Goal: Information Seeking & Learning: Compare options

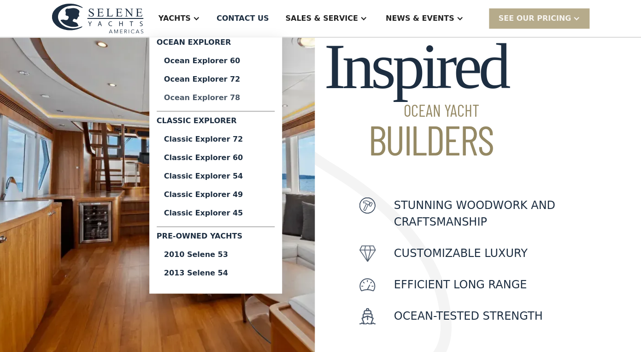
click at [217, 99] on div "Ocean Explorer 78" at bounding box center [215, 97] width 103 height 7
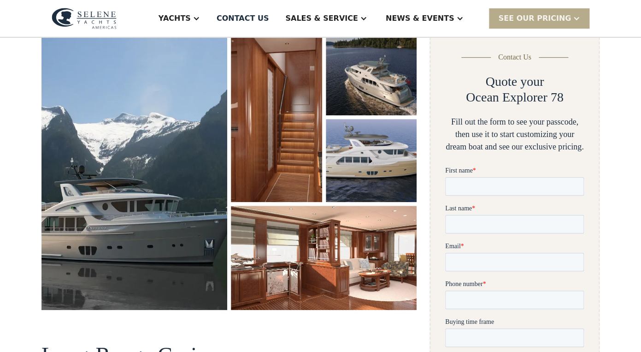
click at [201, 124] on img "open lightbox" at bounding box center [134, 171] width 186 height 278
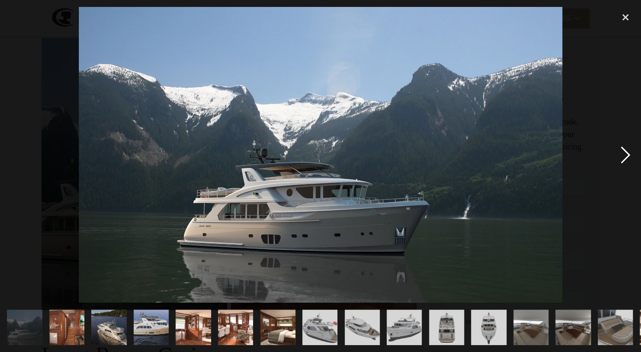
click at [618, 160] on div "next image" at bounding box center [625, 155] width 31 height 296
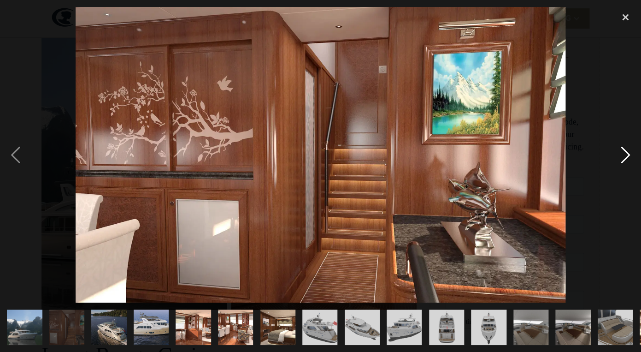
click at [618, 160] on div "next image" at bounding box center [625, 155] width 31 height 296
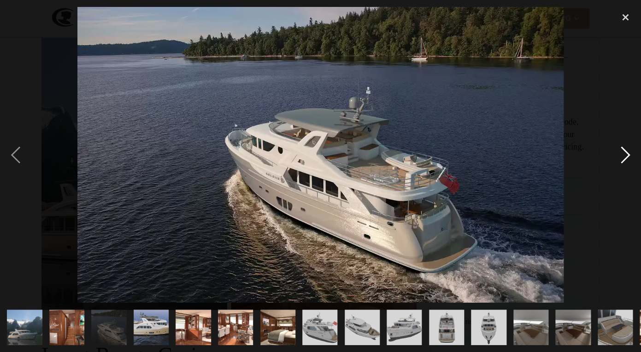
click at [618, 160] on div "next image" at bounding box center [625, 155] width 31 height 296
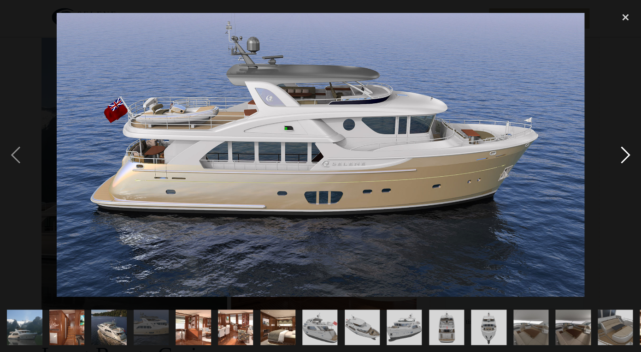
click at [618, 161] on div "next image" at bounding box center [625, 155] width 31 height 296
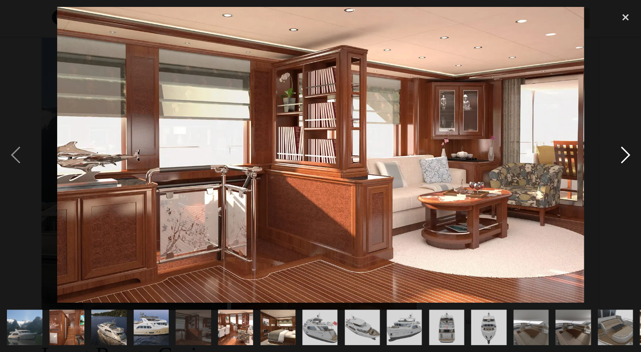
click at [618, 161] on div "next image" at bounding box center [625, 155] width 31 height 296
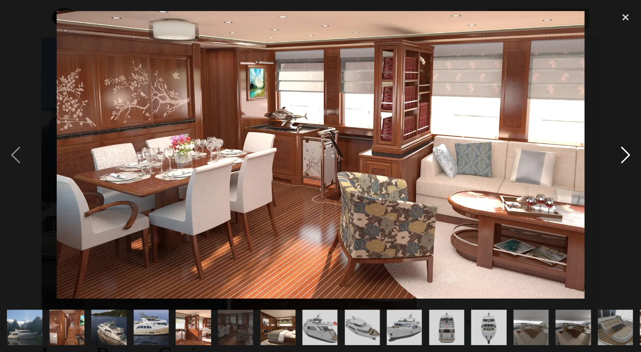
click at [618, 161] on div "next image" at bounding box center [625, 155] width 31 height 296
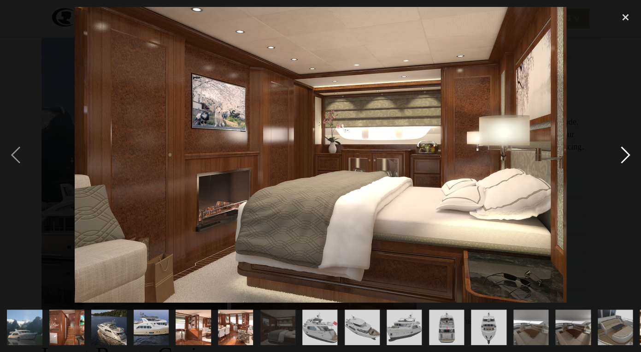
click at [618, 161] on div "next image" at bounding box center [625, 155] width 31 height 296
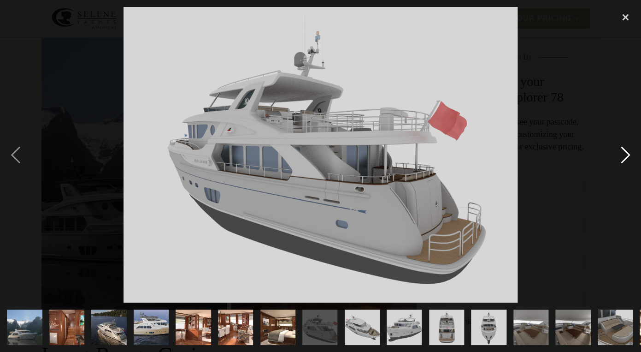
click at [618, 161] on div "next image" at bounding box center [625, 155] width 31 height 296
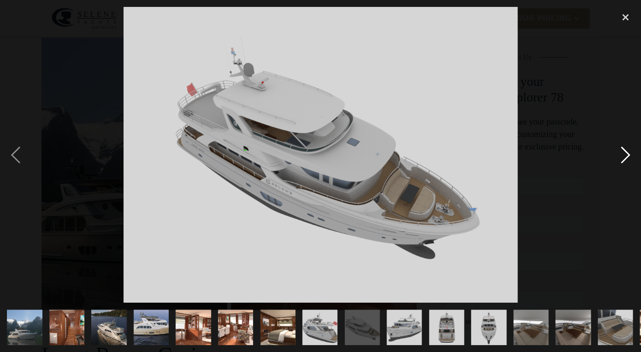
click at [618, 161] on div "next image" at bounding box center [625, 155] width 31 height 296
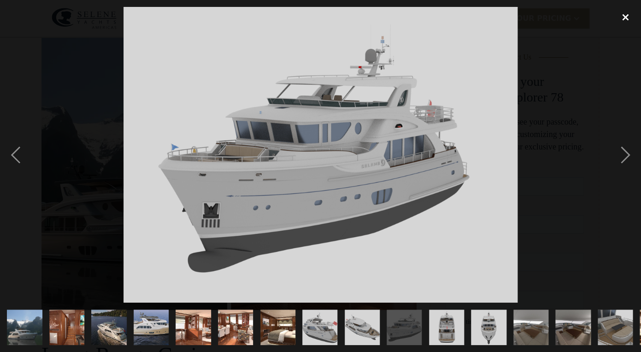
click at [625, 22] on div "close lightbox" at bounding box center [625, 17] width 31 height 20
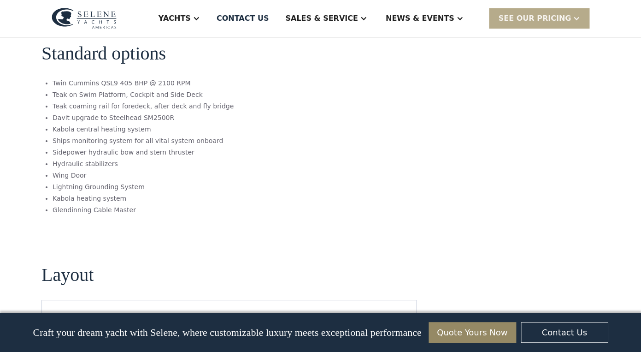
scroll to position [1358, 0]
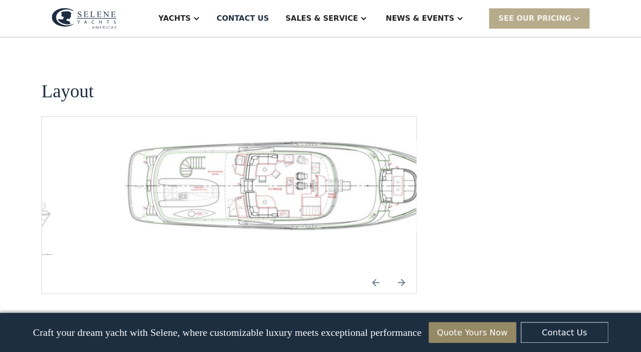
click at [373, 171] on img "open lightbox" at bounding box center [289, 185] width 360 height 92
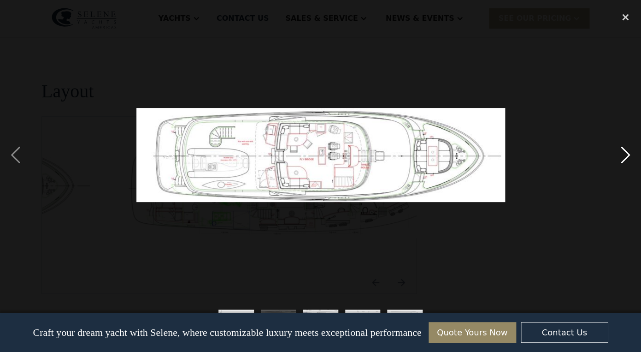
click at [628, 154] on div "next image" at bounding box center [625, 155] width 31 height 296
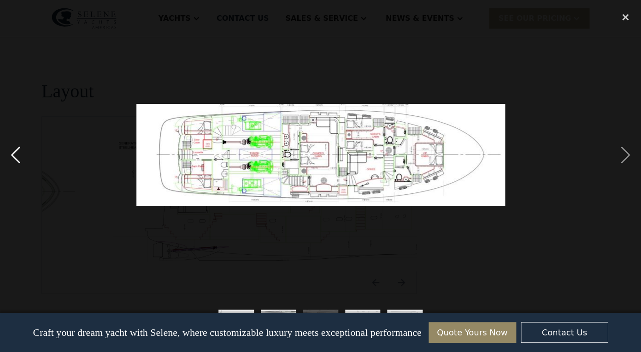
click at [22, 158] on div "previous image" at bounding box center [15, 155] width 31 height 296
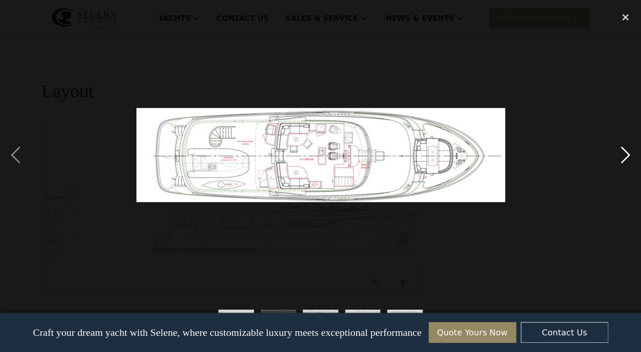
click at [623, 154] on div "next image" at bounding box center [625, 155] width 31 height 296
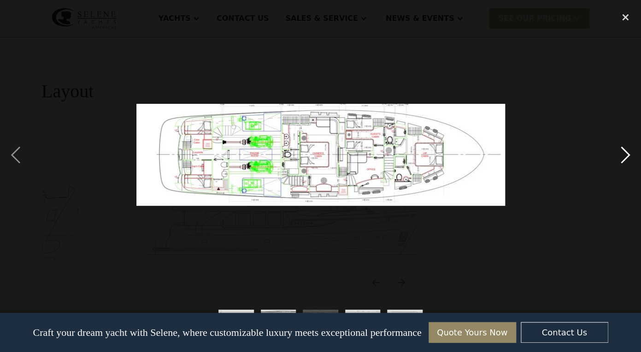
click at [623, 154] on div "next image" at bounding box center [625, 155] width 31 height 296
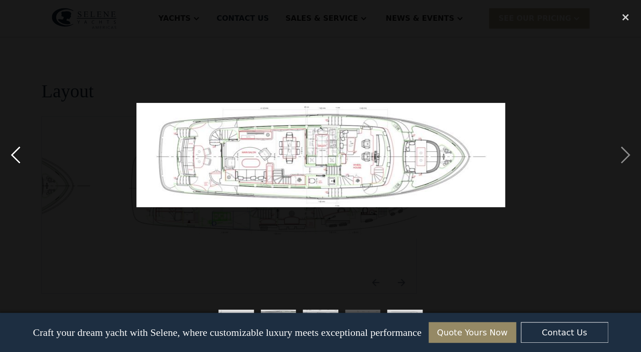
click at [18, 152] on div "previous image" at bounding box center [15, 155] width 31 height 296
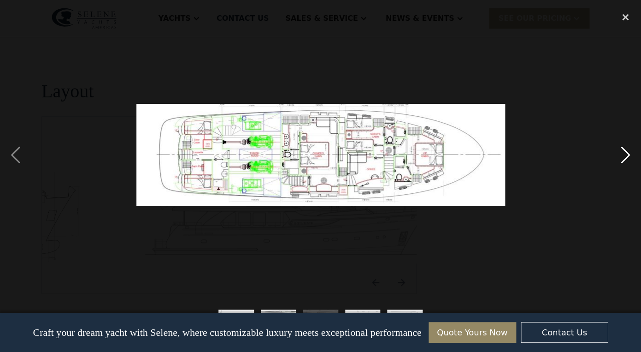
click at [625, 158] on div "next image" at bounding box center [625, 155] width 31 height 296
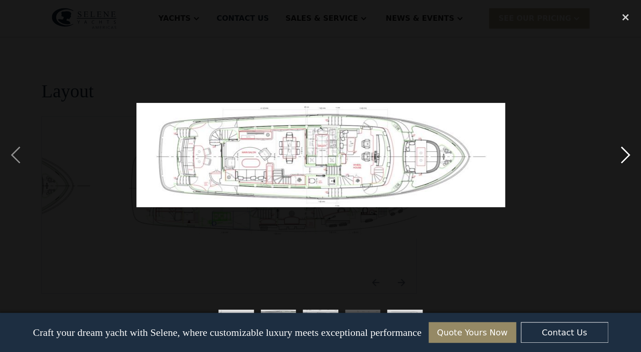
click at [625, 158] on div "next image" at bounding box center [625, 155] width 31 height 296
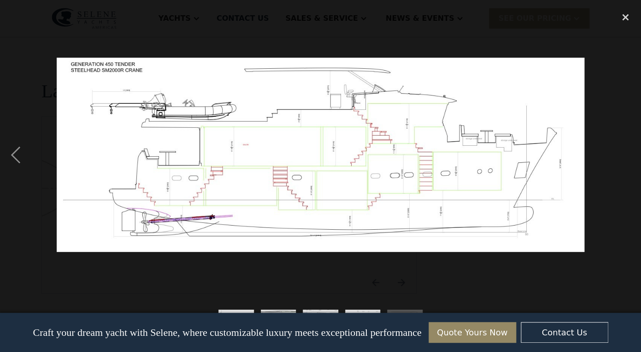
click at [625, 158] on div "next image" at bounding box center [625, 155] width 31 height 296
click at [626, 14] on div "close lightbox" at bounding box center [625, 17] width 31 height 20
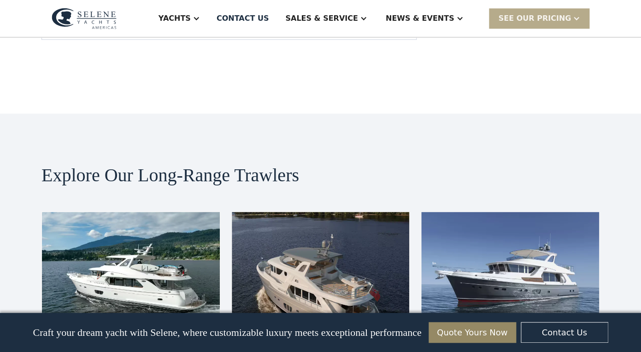
scroll to position [1719, 0]
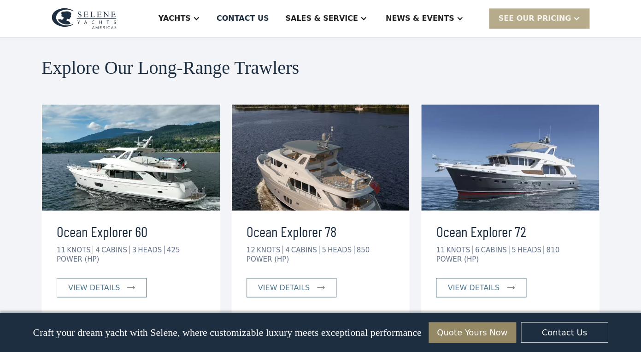
click at [508, 139] on img at bounding box center [510, 157] width 178 height 106
click at [483, 282] on div "view details" at bounding box center [474, 287] width 52 height 11
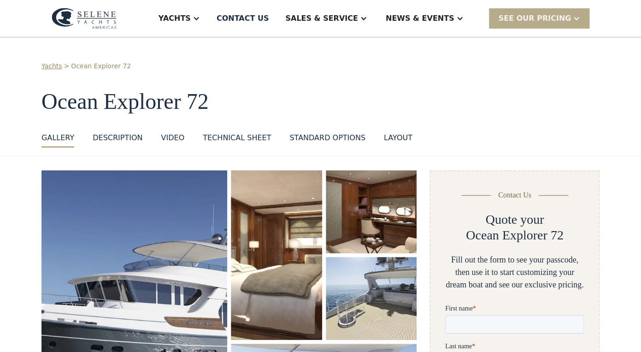
click at [399, 140] on div "layout" at bounding box center [398, 137] width 29 height 11
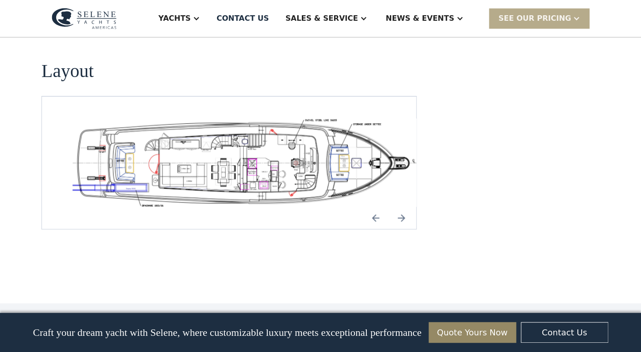
scroll to position [1640, 0]
click at [323, 147] on img "open lightbox" at bounding box center [244, 162] width 360 height 88
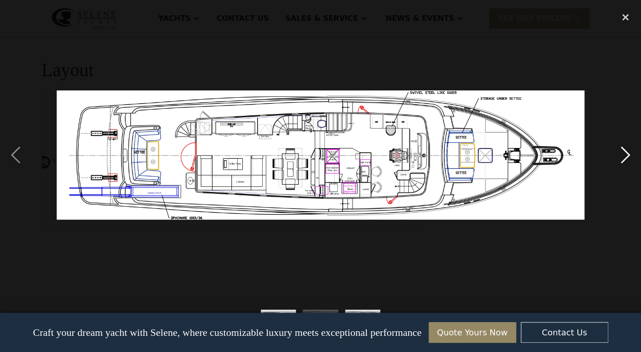
click at [625, 155] on div "next image" at bounding box center [625, 155] width 31 height 296
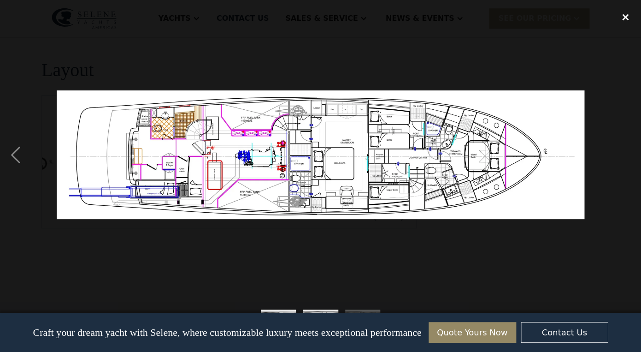
click at [628, 18] on div "close lightbox" at bounding box center [625, 17] width 31 height 20
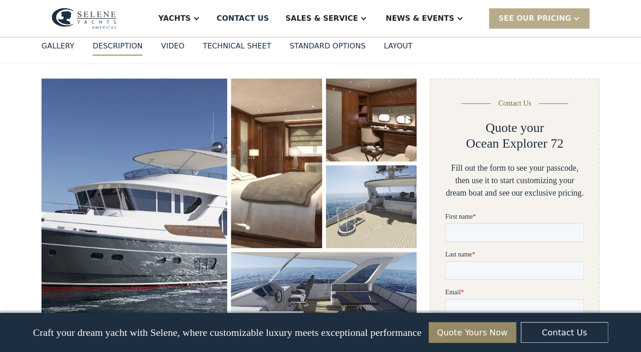
scroll to position [0, 0]
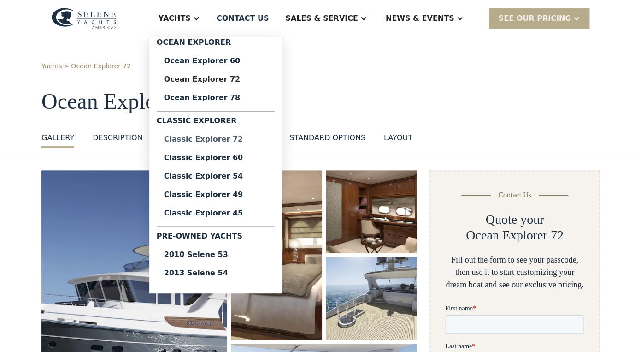
click at [217, 141] on div "Classic Explorer 72" at bounding box center [215, 139] width 103 height 7
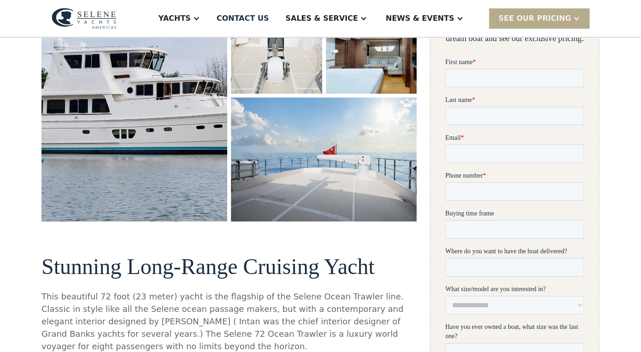
scroll to position [244, 0]
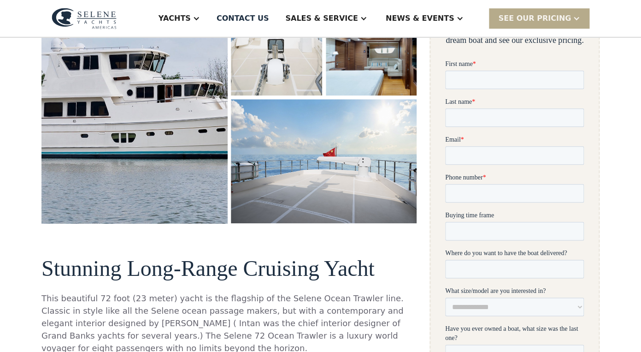
click at [170, 127] on img "open lightbox" at bounding box center [134, 75] width 192 height 308
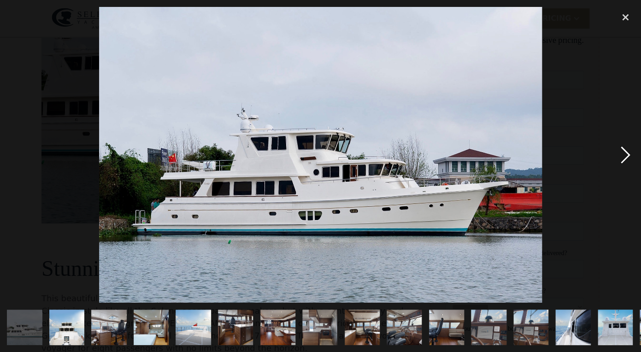
click at [629, 163] on div "next image" at bounding box center [625, 155] width 31 height 296
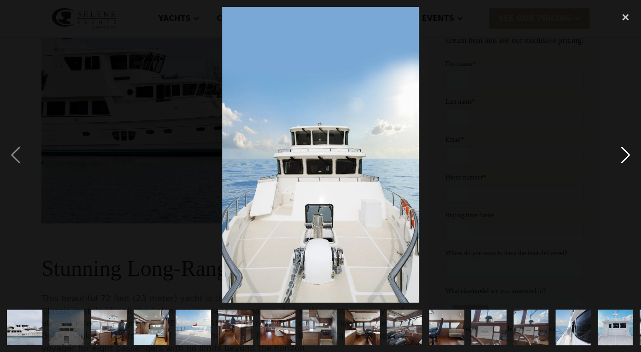
click at [629, 162] on div "next image" at bounding box center [625, 155] width 31 height 296
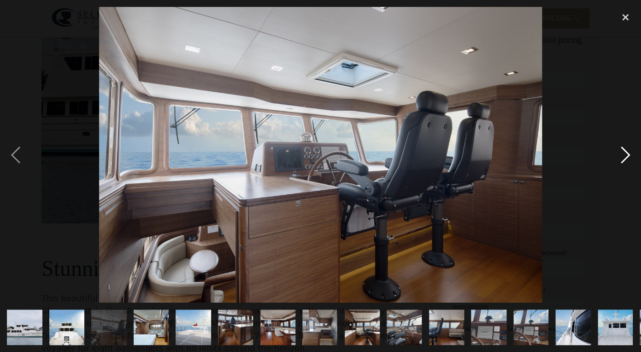
click at [629, 162] on div "next image" at bounding box center [625, 155] width 31 height 296
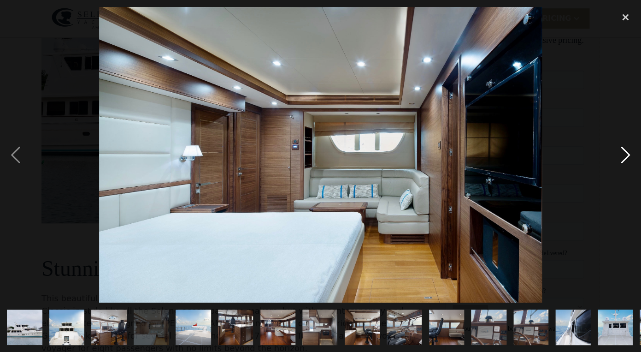
click at [629, 162] on div "next image" at bounding box center [625, 155] width 31 height 296
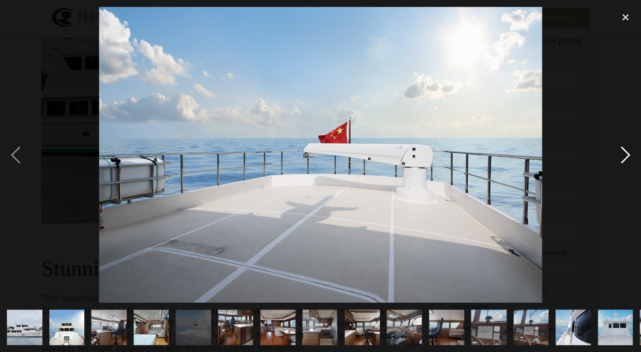
click at [629, 162] on div "next image" at bounding box center [625, 155] width 31 height 296
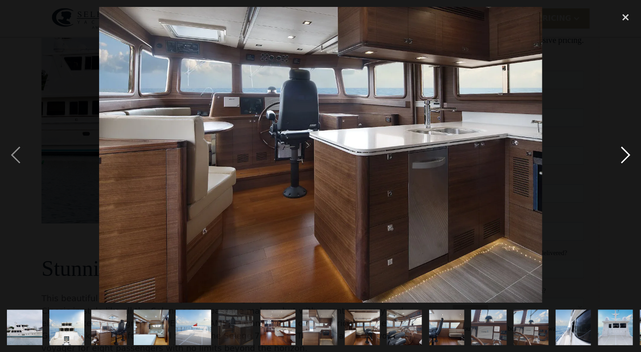
click at [629, 162] on div "next image" at bounding box center [625, 155] width 31 height 296
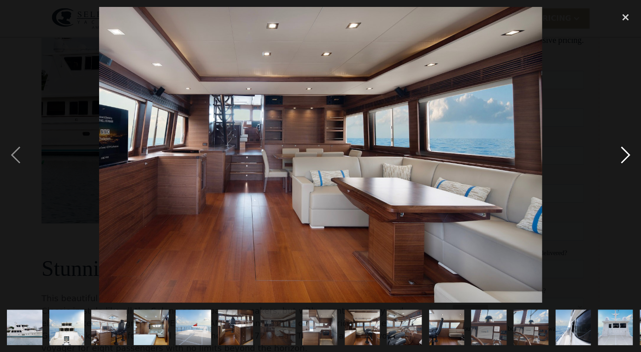
click at [629, 162] on div "next image" at bounding box center [625, 155] width 31 height 296
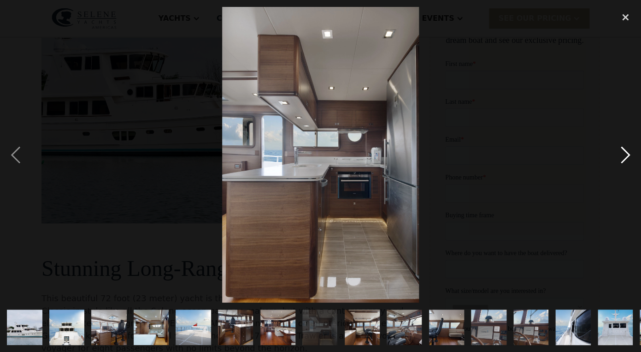
click at [629, 162] on div "next image" at bounding box center [625, 155] width 31 height 296
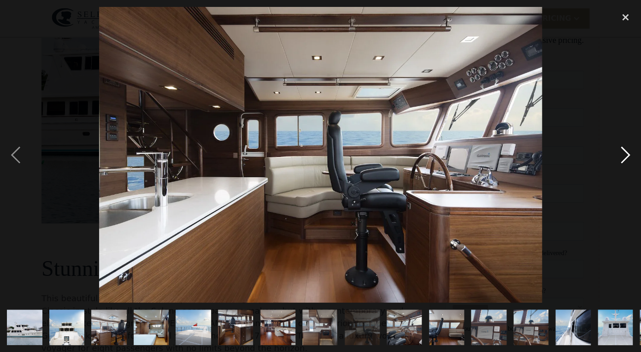
click at [629, 162] on div "next image" at bounding box center [625, 155] width 31 height 296
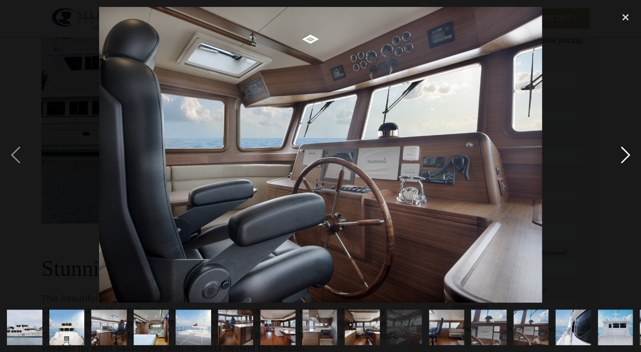
click at [629, 162] on div "next image" at bounding box center [625, 155] width 31 height 296
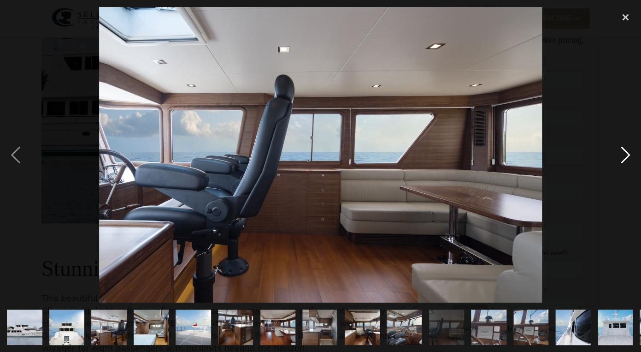
click at [629, 162] on div "next image" at bounding box center [625, 155] width 31 height 296
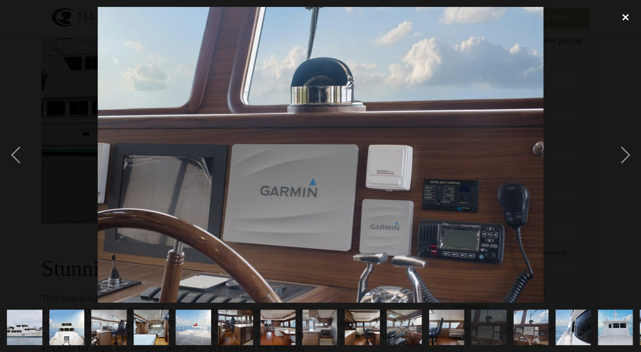
click at [626, 21] on div "close lightbox" at bounding box center [625, 17] width 31 height 20
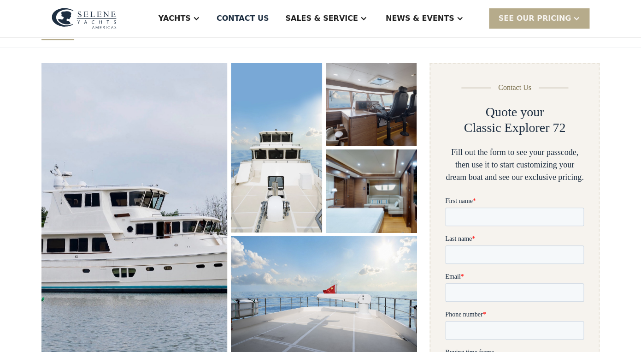
scroll to position [107, 0]
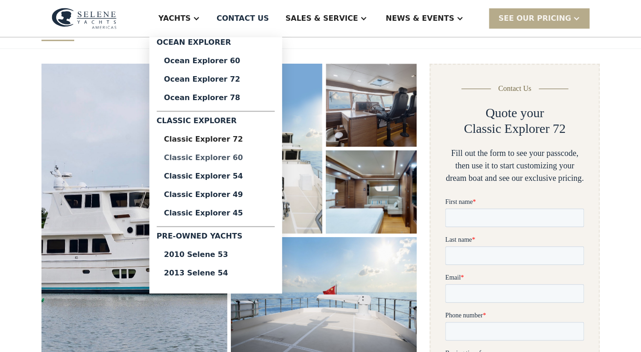
click at [242, 158] on div "Classic Explorer 60" at bounding box center [215, 157] width 103 height 7
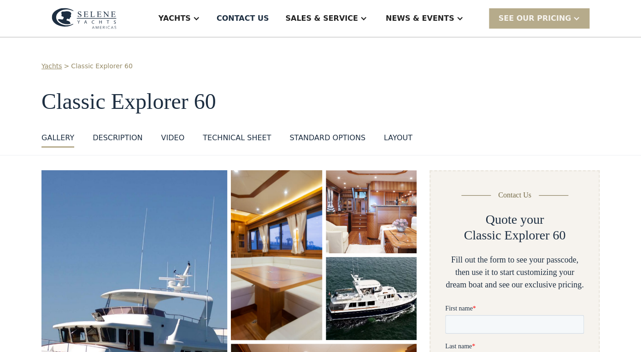
click at [386, 137] on div "layout" at bounding box center [398, 137] width 29 height 11
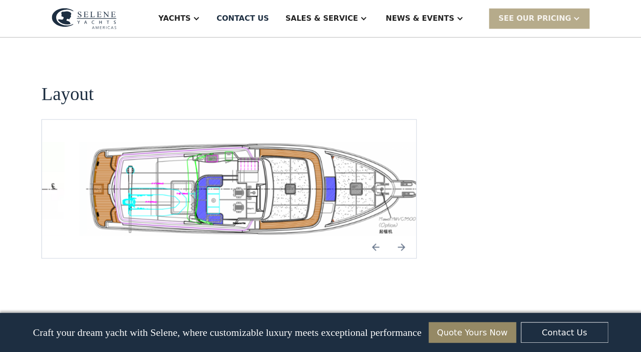
scroll to position [1778, 0]
click at [275, 166] on img "open lightbox" at bounding box center [259, 188] width 360 height 95
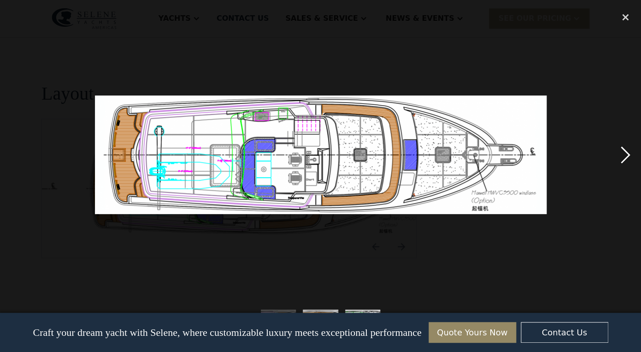
click at [624, 157] on div "next image" at bounding box center [625, 155] width 31 height 296
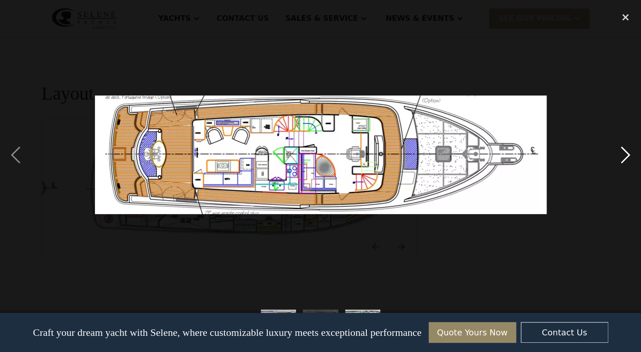
click at [624, 157] on div "next image" at bounding box center [625, 155] width 31 height 296
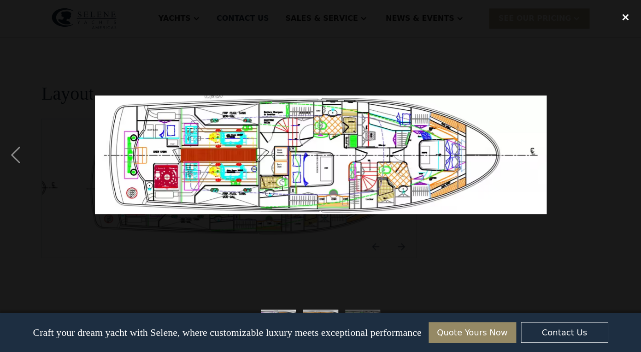
click at [623, 15] on div "close lightbox" at bounding box center [625, 17] width 31 height 20
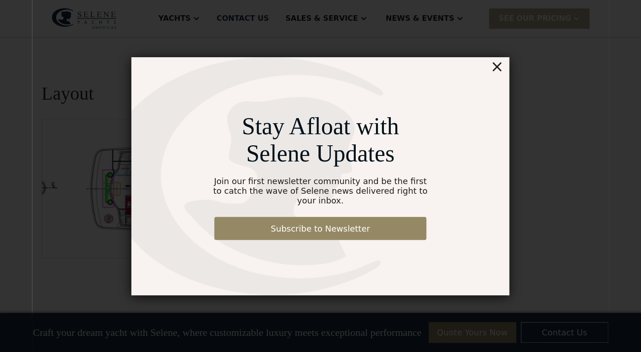
click at [500, 73] on div "×" at bounding box center [497, 66] width 13 height 18
